Goal: Task Accomplishment & Management: Use online tool/utility

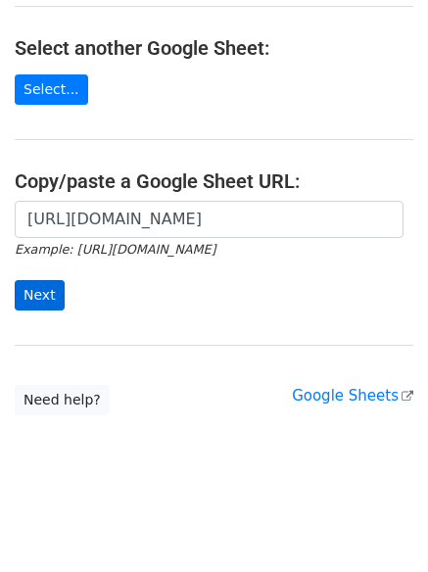
scroll to position [0, 437]
type input "https://docs.google.com/spreadsheets/d/1kMweHBAxT-Ftl10-C6kkQHWqbO4joUKmLz1lnOP…"
drag, startPoint x: 36, startPoint y: 301, endPoint x: 48, endPoint y: 295, distance: 13.1
click at [36, 301] on input "Next" at bounding box center [40, 295] width 50 height 30
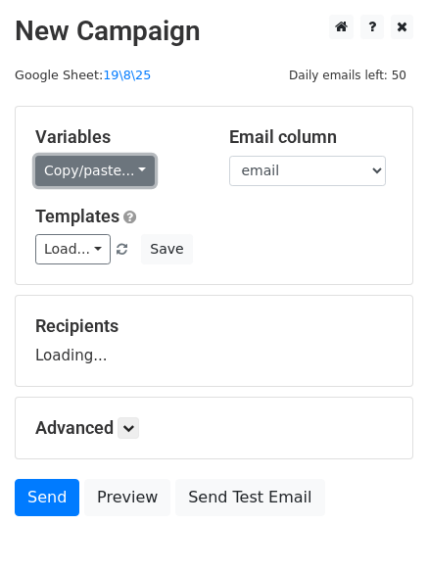
click at [88, 171] on link "Copy/paste..." at bounding box center [95, 171] width 120 height 30
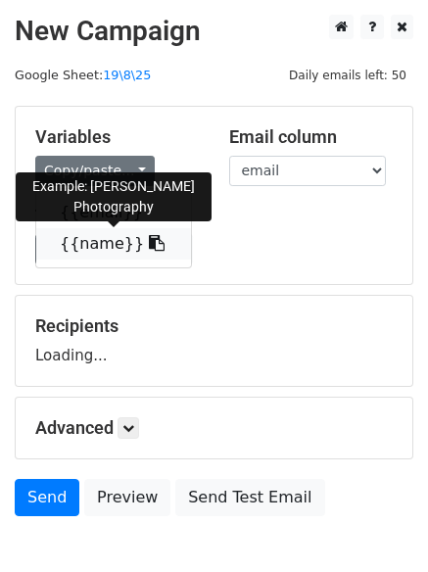
click at [95, 246] on link "{{name}}" at bounding box center [113, 243] width 155 height 31
